Goal: Navigation & Orientation: Find specific page/section

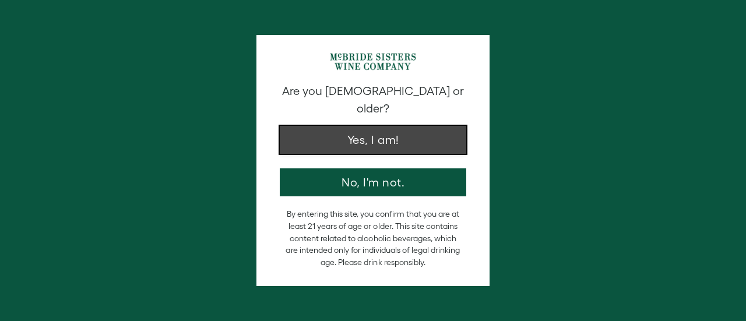
click at [371, 126] on button "Yes, I am!" at bounding box center [373, 140] width 187 height 28
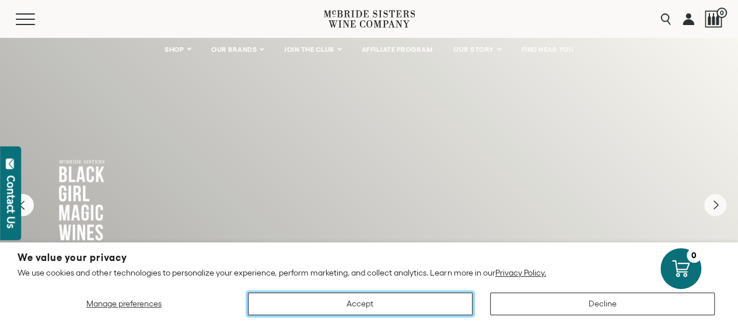
click at [411, 304] on button "Accept" at bounding box center [360, 304] width 225 height 23
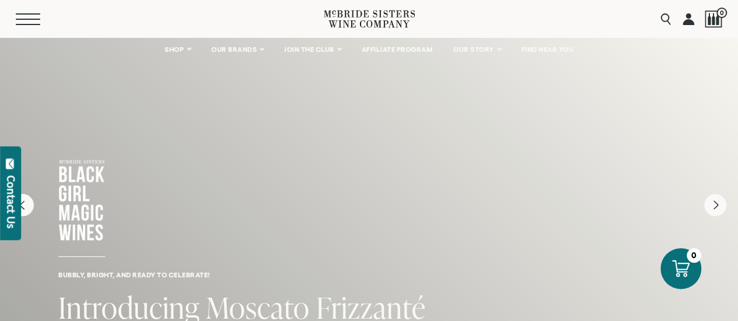
click at [31, 23] on button "Menu" at bounding box center [37, 19] width 42 height 12
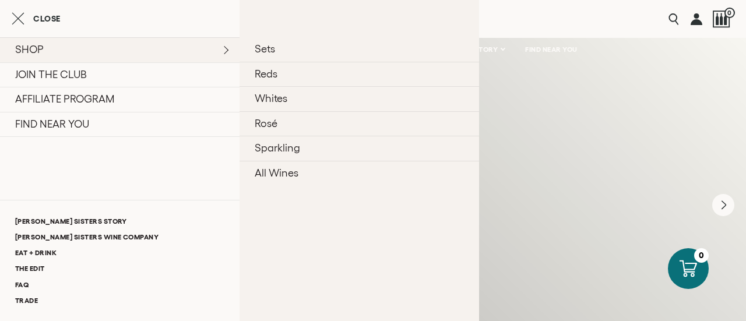
click at [223, 46] on link "SHOP" at bounding box center [120, 49] width 240 height 25
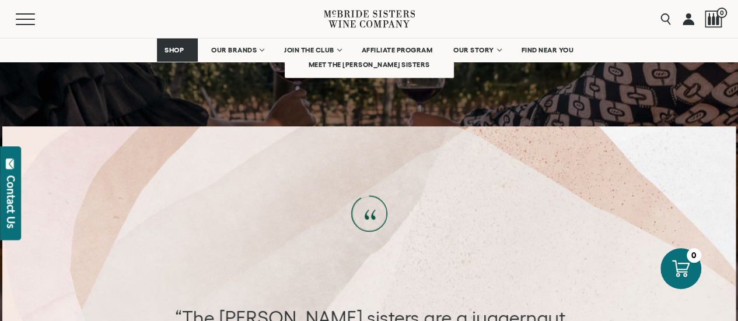
scroll to position [3717, 0]
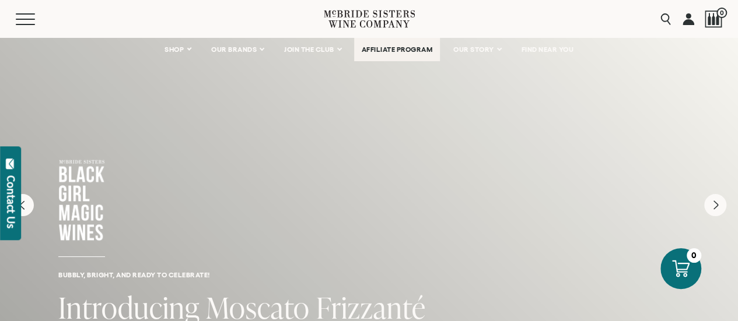
click at [384, 46] on span "AFFILIATE PROGRAM" at bounding box center [397, 49] width 71 height 8
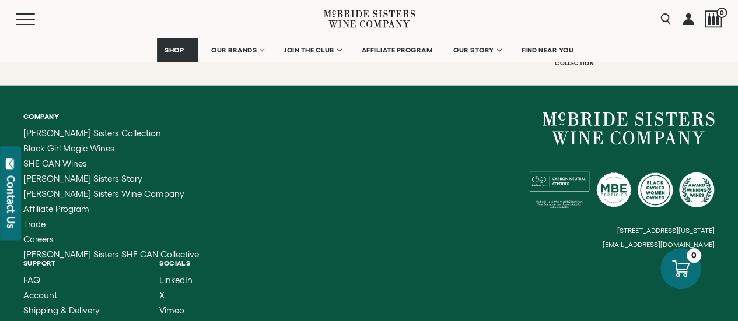
scroll to position [1459, 0]
